Goal: Information Seeking & Learning: Understand process/instructions

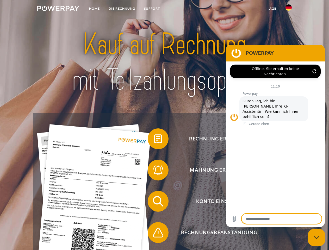
click at [58, 9] on img at bounding box center [58, 8] width 42 height 5
click at [289, 9] on img at bounding box center [288, 7] width 6 height 6
click at [273, 9] on link "agb" at bounding box center [273, 8] width 16 height 9
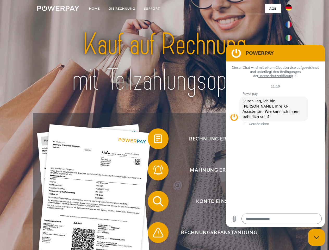
click at [154, 140] on span at bounding box center [150, 139] width 26 height 26
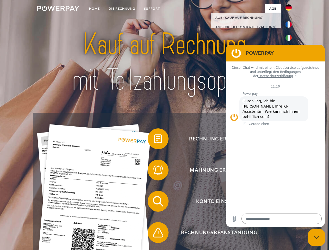
click at [154, 171] on span at bounding box center [150, 170] width 26 height 26
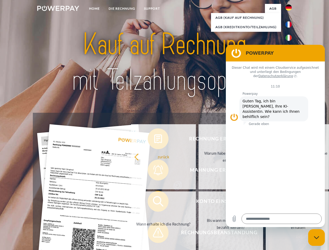
click at [198, 202] on link "Bis wann muss die Rechnung bezahlt werden?" at bounding box center [230, 223] width 65 height 65
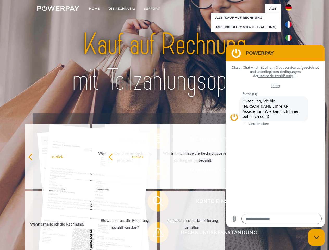
click at [154, 234] on span at bounding box center [150, 233] width 26 height 26
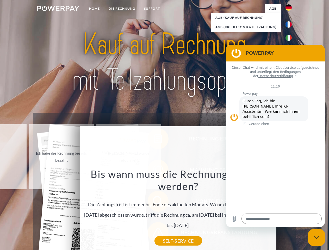
click at [316, 238] on icon "Messaging-Fenster schließen" at bounding box center [316, 237] width 5 height 3
type textarea "*"
